Goal: Ask a question: Seek information or help from site administrators or community

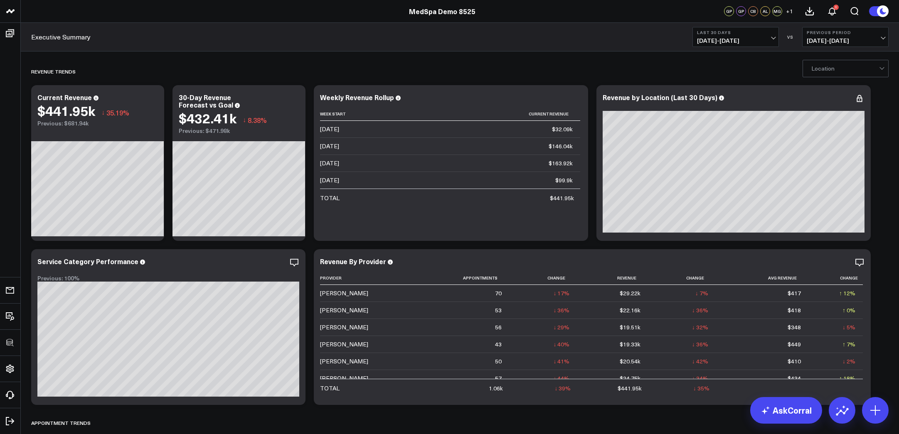
click at [553, 69] on div at bounding box center [845, 68] width 68 height 17
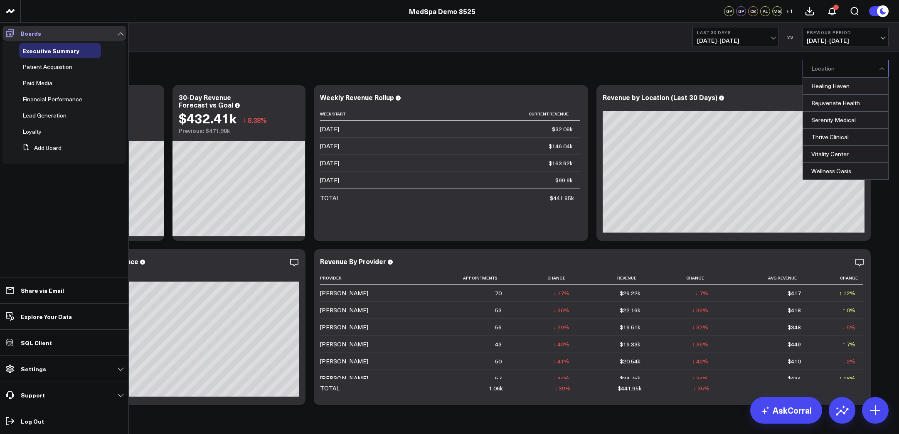
click at [17, 33] on link "Boards" at bounding box center [63, 33] width 123 height 15
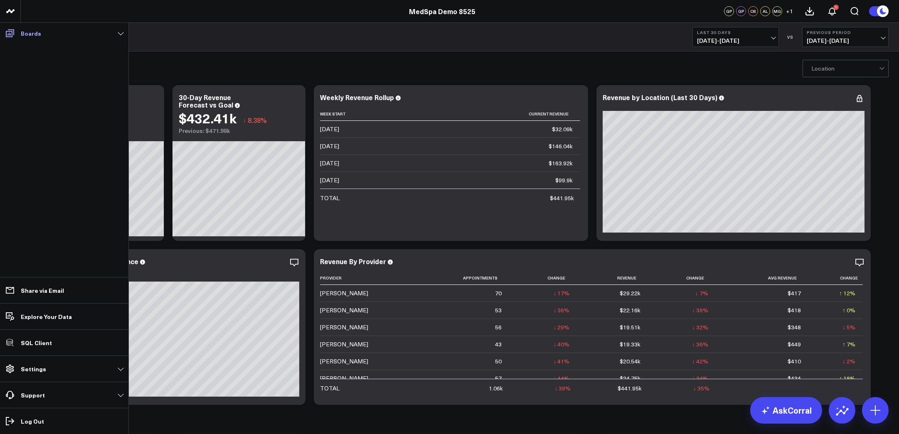
click at [17, 33] on span at bounding box center [9, 33] width 15 height 15
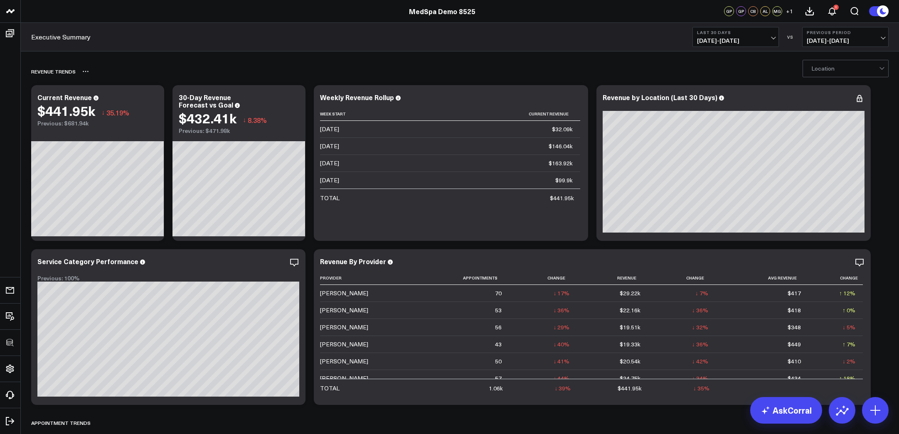
click at [233, 62] on div "REVENUE TRENDS" at bounding box center [411, 71] width 761 height 19
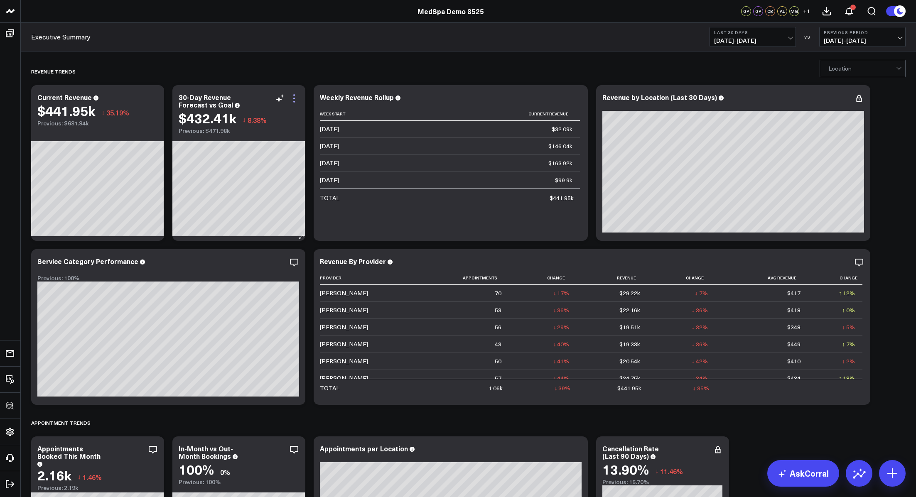
click at [296, 96] on icon at bounding box center [294, 98] width 10 height 10
click at [271, 68] on div "REVENUE TRENDS" at bounding box center [420, 71] width 779 height 19
click at [278, 103] on icon at bounding box center [280, 98] width 10 height 10
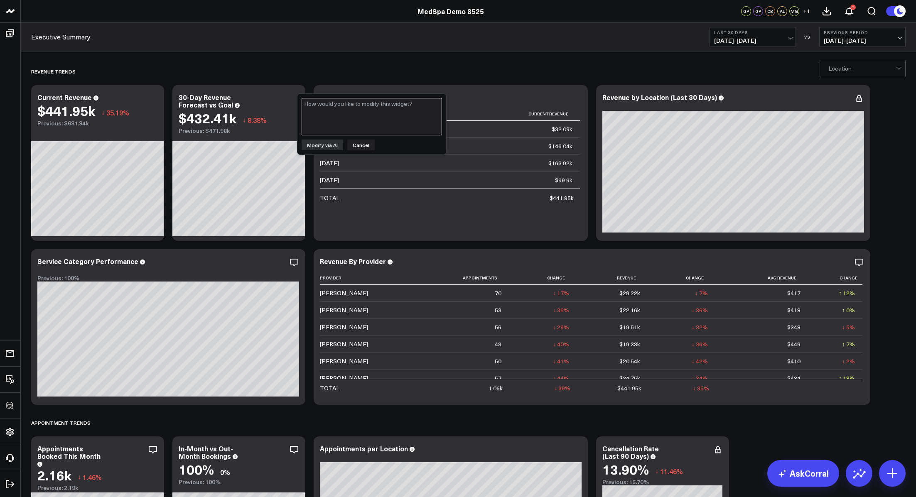
click at [362, 129] on textarea at bounding box center [372, 116] width 140 height 37
click at [367, 141] on button "Cancel" at bounding box center [360, 145] width 27 height 11
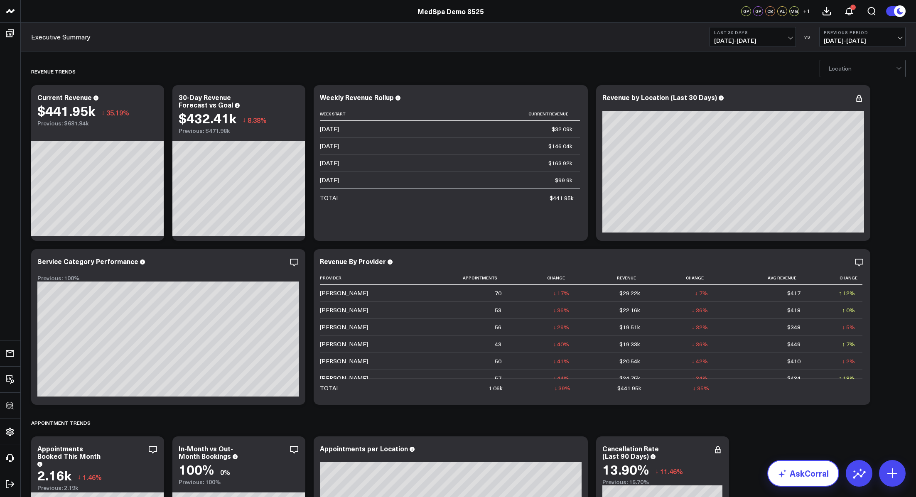
click at [553, 240] on link "AskCorral" at bounding box center [803, 473] width 72 height 27
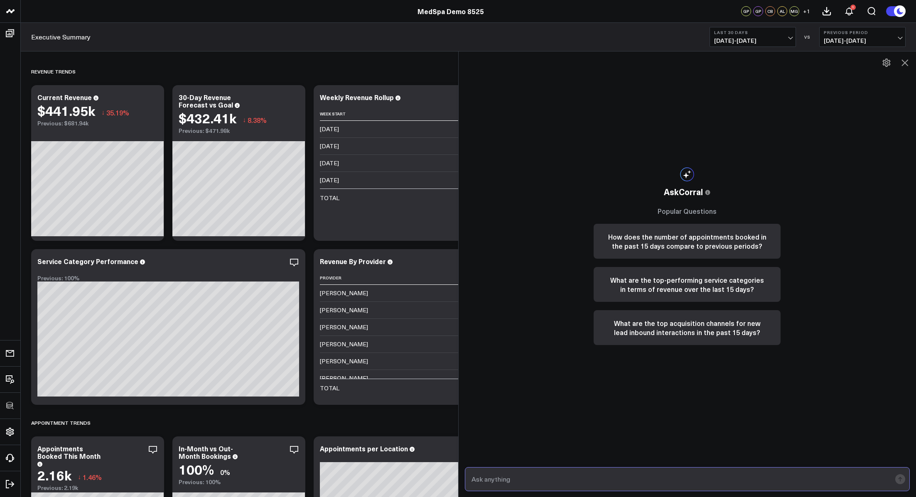
click at [553, 240] on input "text" at bounding box center [680, 479] width 422 height 15
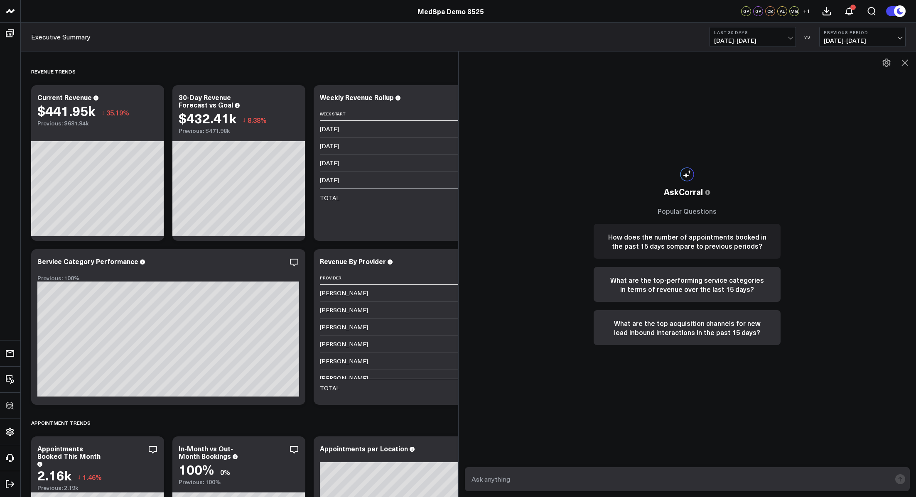
click at [553, 240] on button "How does the number of appointments booked in the past 15 days compare to previ…" at bounding box center [687, 241] width 187 height 35
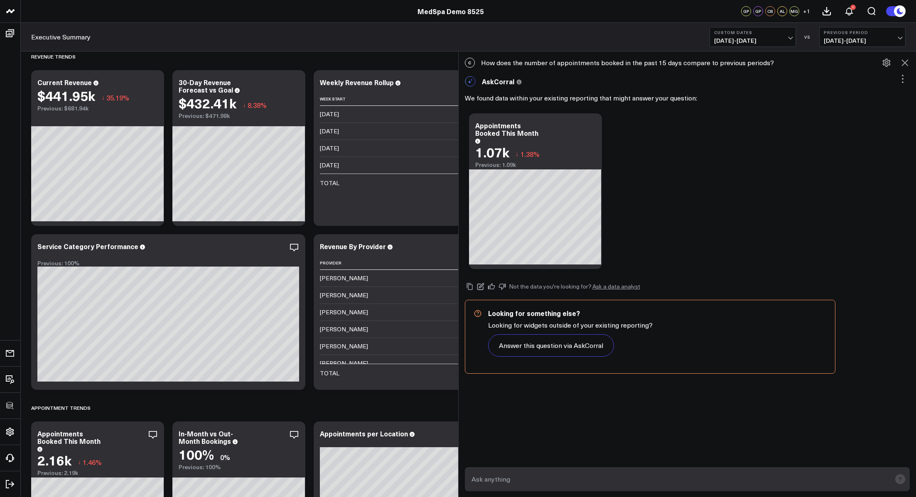
scroll to position [17, 0]
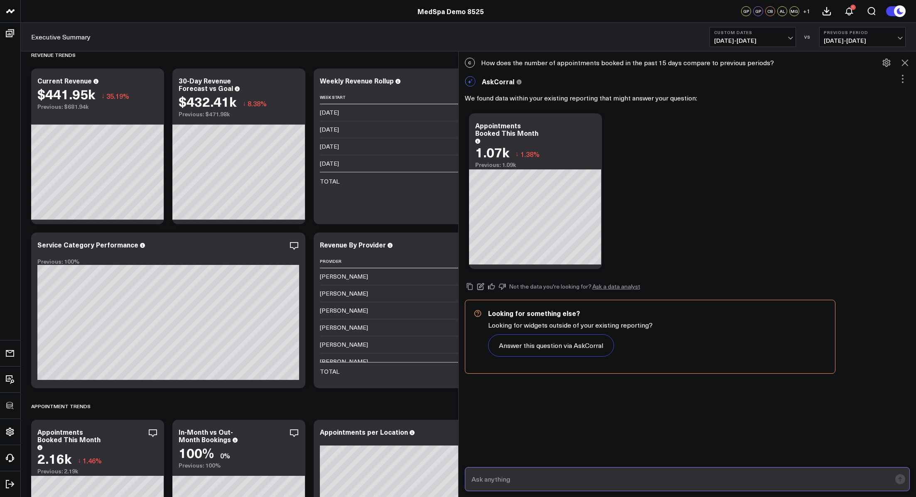
click at [553, 240] on input "text" at bounding box center [680, 479] width 422 height 15
type input "What's changed in the trend of appointments the last 90 days"
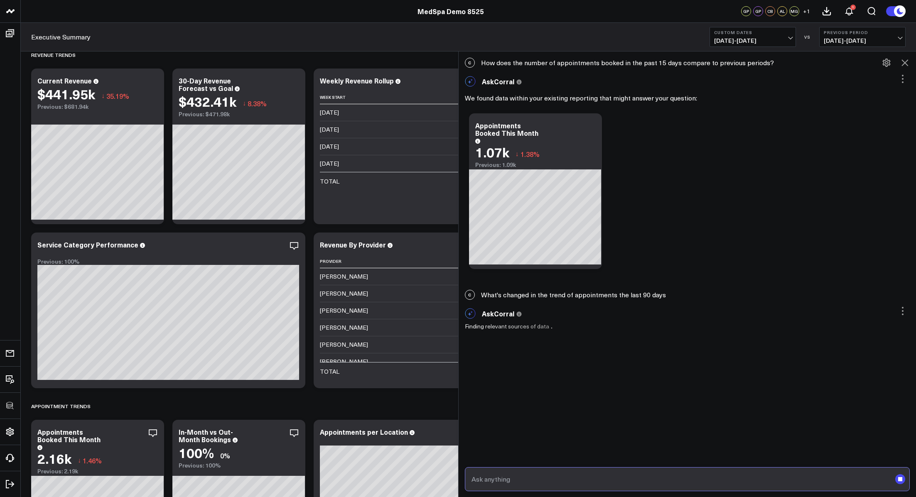
scroll to position [3, 0]
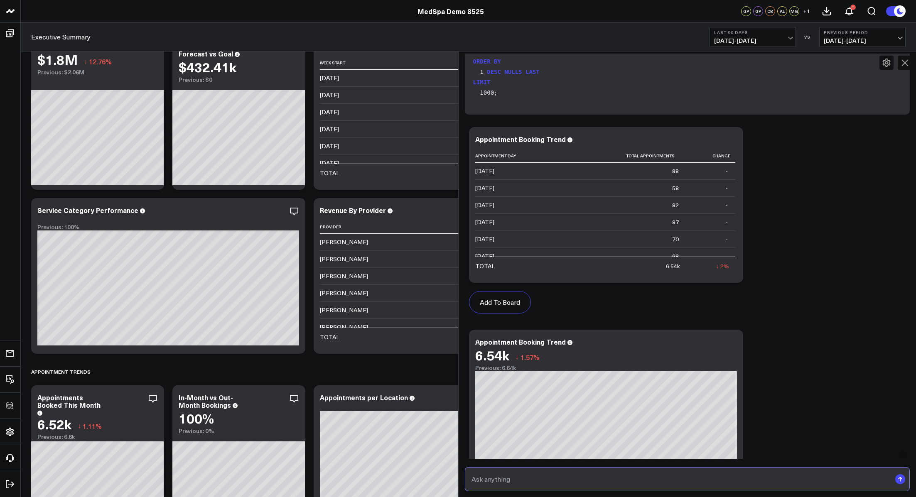
scroll to position [686, 0]
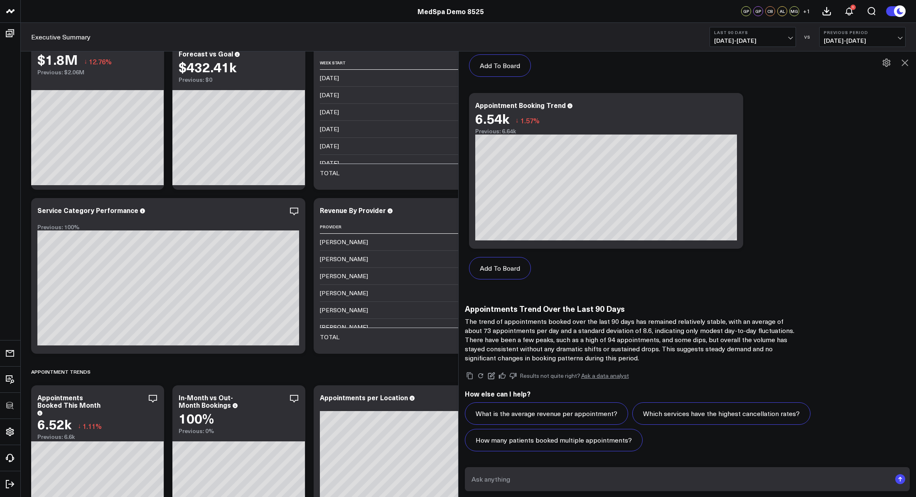
click at [553, 240] on p "The trend of appointments booked over the last 90 days has remained relatively …" at bounding box center [631, 340] width 332 height 46
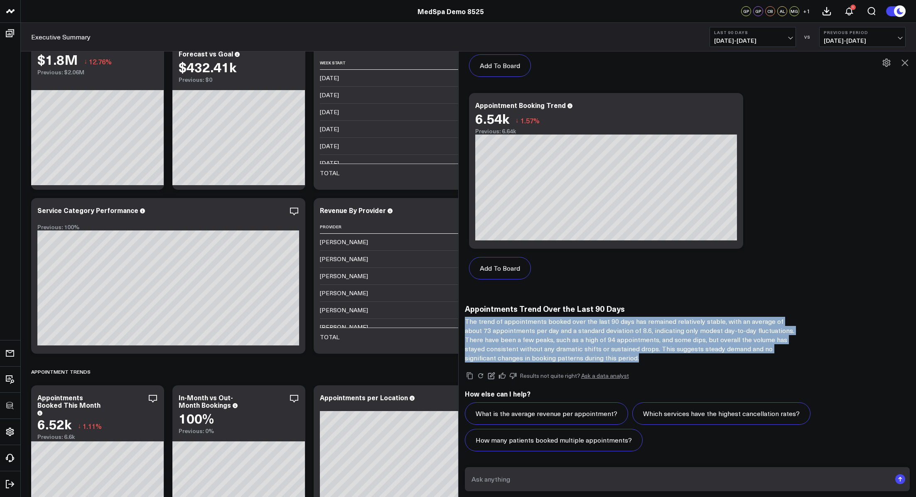
click at [553, 240] on p "The trend of appointments booked over the last 90 days has remained relatively …" at bounding box center [631, 340] width 332 height 46
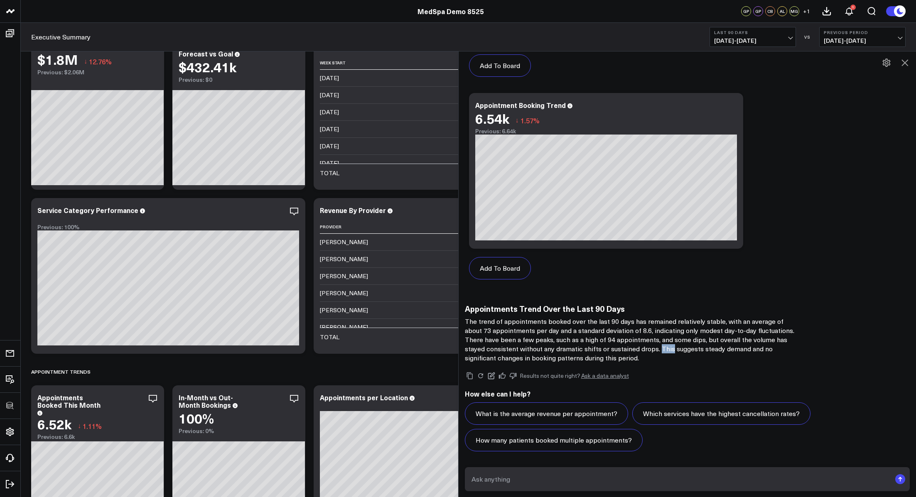
click at [553, 240] on p "The trend of appointments booked over the last 90 days has remained relatively …" at bounding box center [631, 340] width 332 height 46
click at [553, 62] on button at bounding box center [886, 63] width 14 height 14
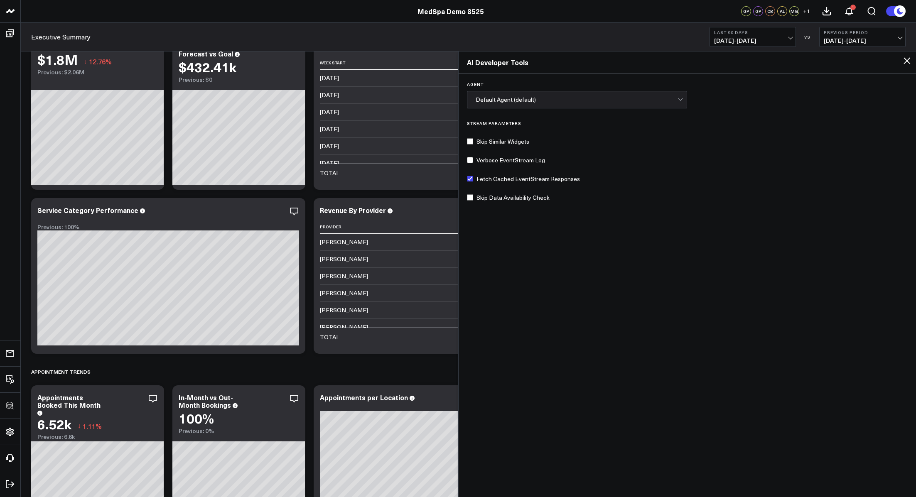
click at [553, 65] on icon at bounding box center [907, 61] width 10 height 10
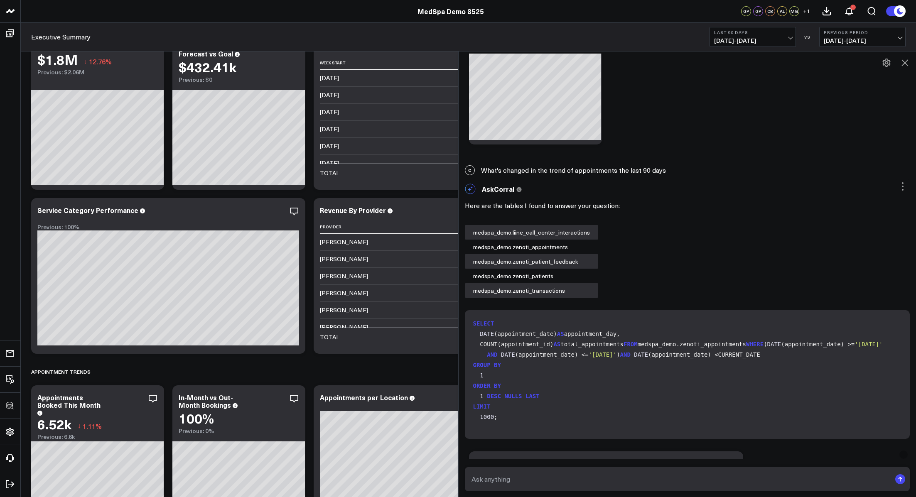
scroll to position [0, 0]
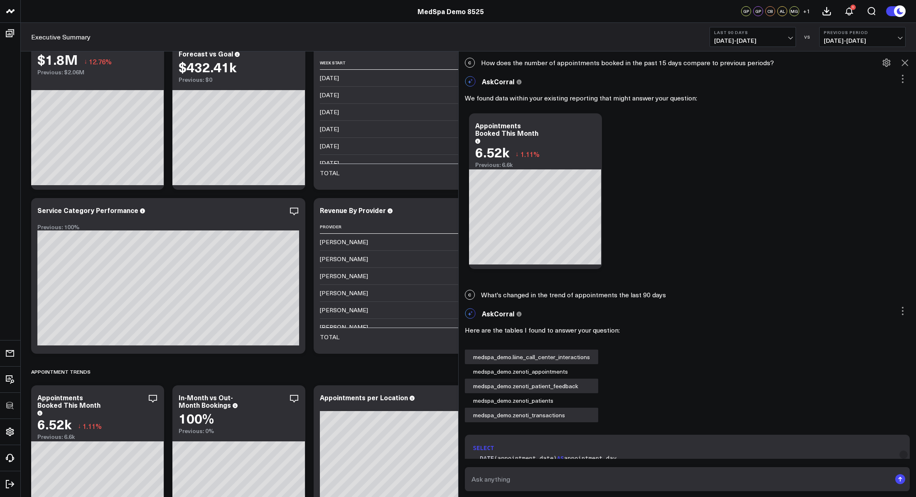
click at [553, 58] on icon at bounding box center [905, 63] width 10 height 10
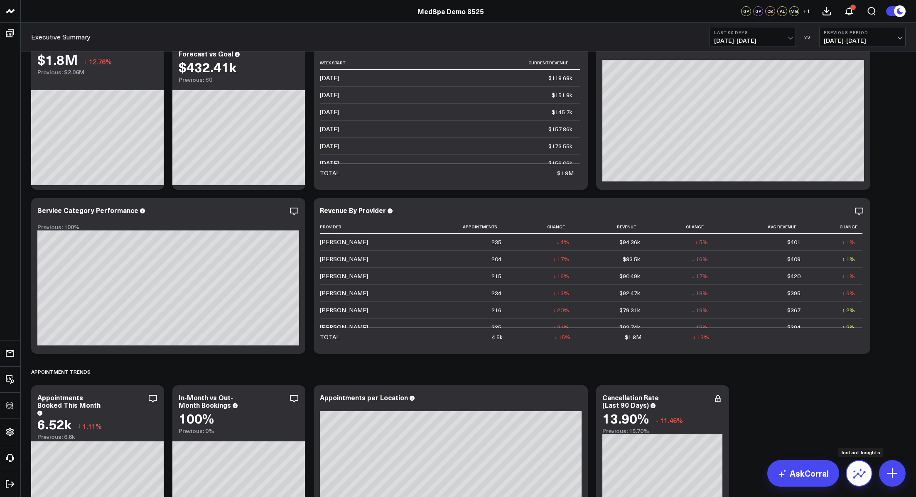
click at [553, 240] on button at bounding box center [859, 473] width 27 height 27
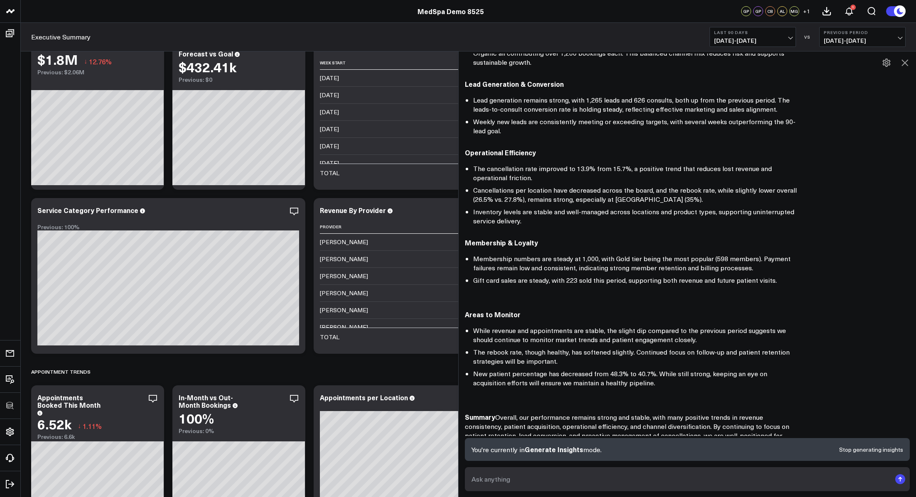
scroll to position [401, 0]
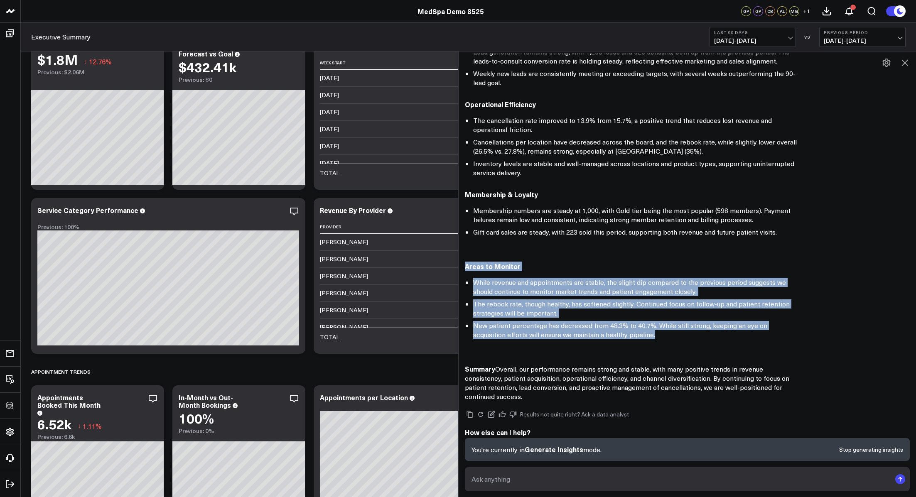
drag, startPoint x: 467, startPoint y: 251, endPoint x: 622, endPoint y: 325, distance: 171.9
click at [553, 240] on div "Areas to Monitor While revenue and appointments are stable, the slight dip comp…" at bounding box center [631, 301] width 332 height 78
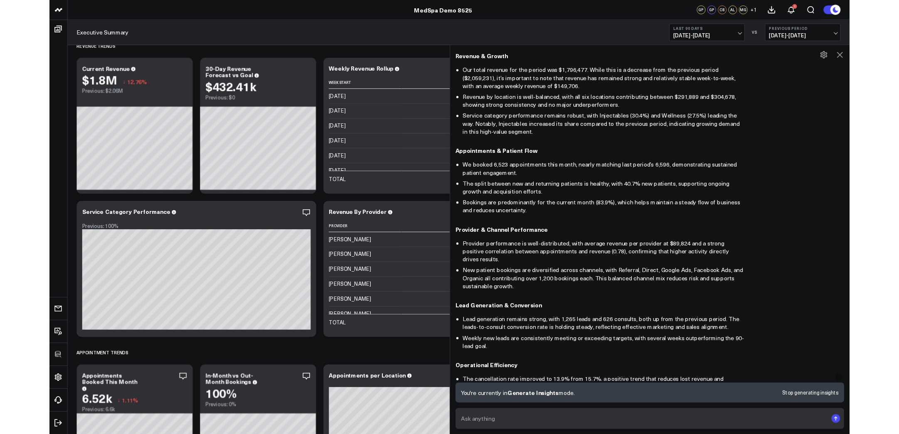
scroll to position [0, 0]
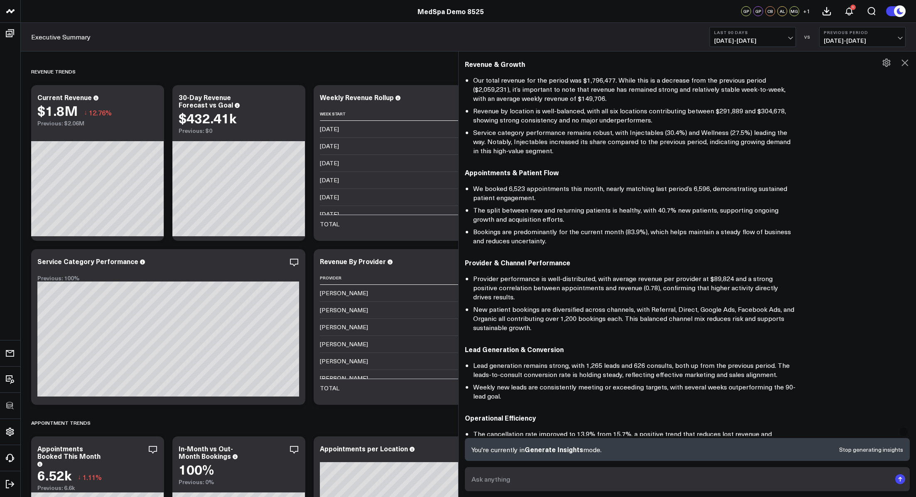
click at [553, 163] on div "Here’s a high-level, executive summary of our recent performance, focusing on o…" at bounding box center [687, 365] width 445 height 699
click at [553, 62] on icon at bounding box center [905, 63] width 10 height 10
